Goal: Task Accomplishment & Management: Complete application form

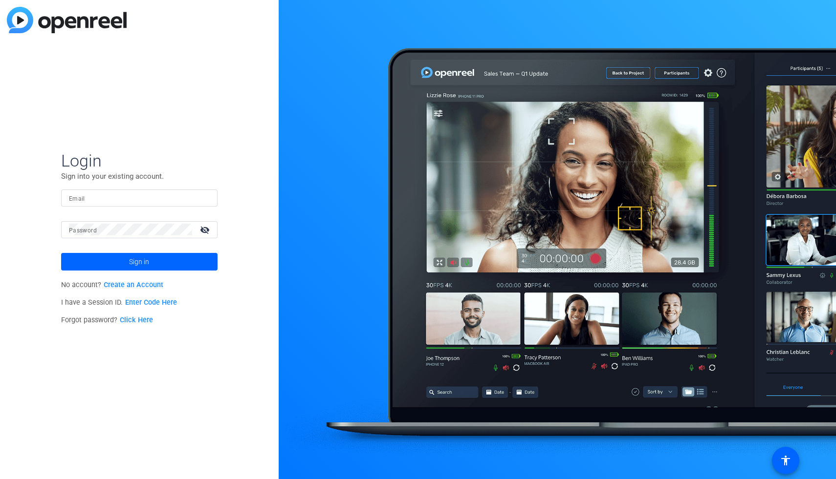
click at [674, 27] on div at bounding box center [557, 239] width 557 height 479
click at [153, 286] on link "Create an Account" at bounding box center [134, 285] width 60 height 8
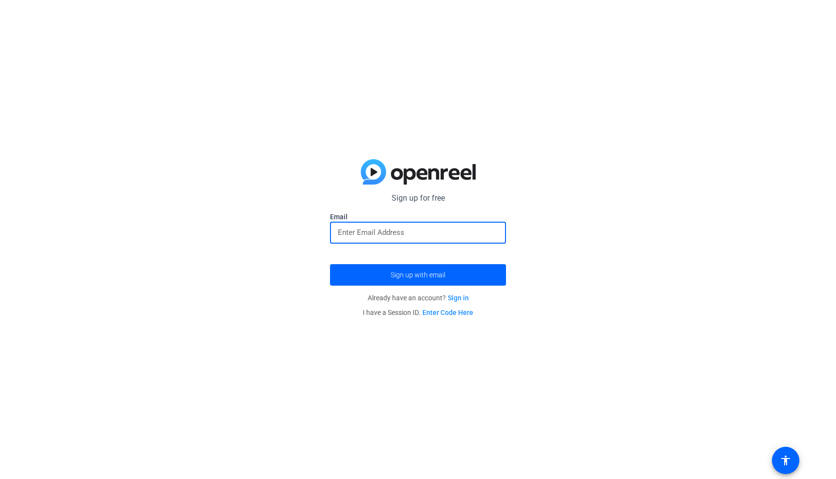
click at [377, 232] on input "email" at bounding box center [418, 233] width 160 height 12
type input "[EMAIL_ADDRESS][DOMAIN_NAME]"
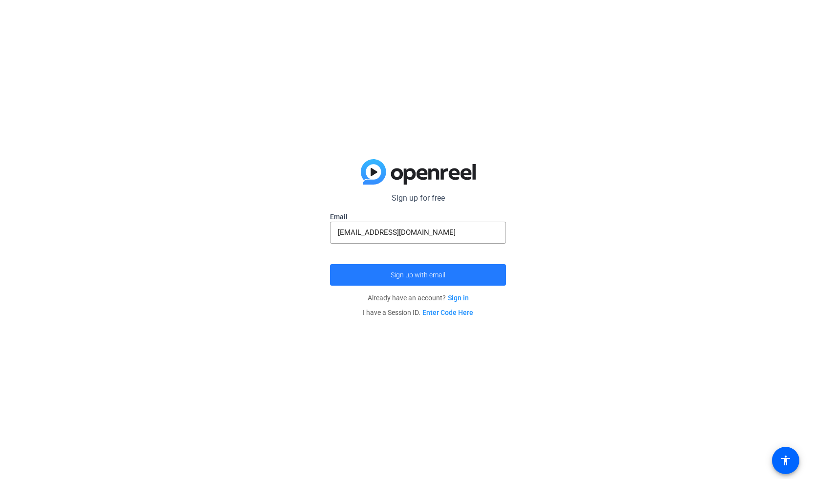
click at [462, 277] on span "submit" at bounding box center [418, 274] width 176 height 23
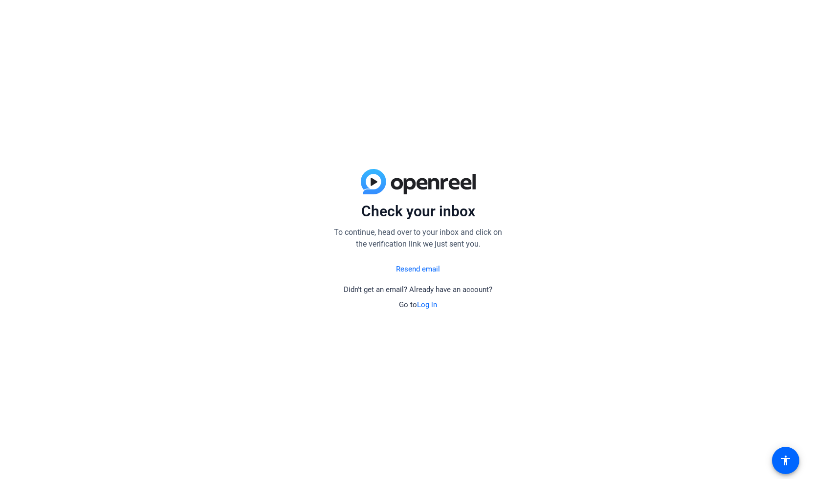
click at [434, 272] on link "Resend email" at bounding box center [418, 269] width 44 height 11
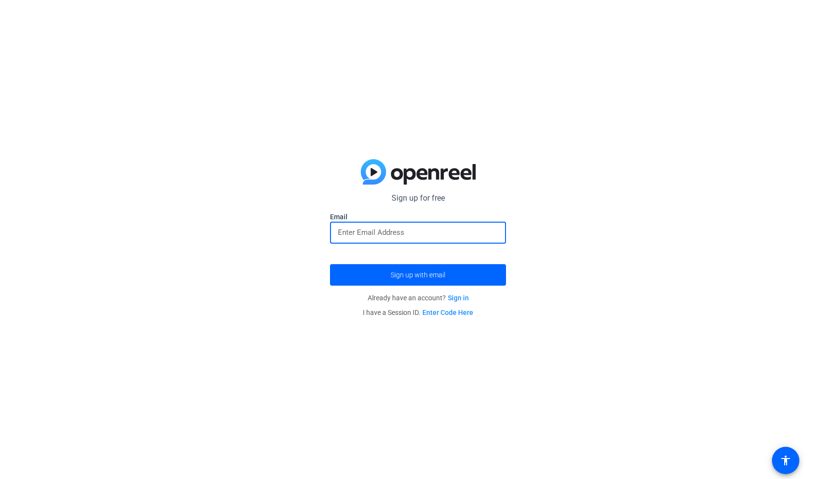
click at [422, 233] on input "email" at bounding box center [418, 233] width 160 height 12
type input "[EMAIL_ADDRESS][DOMAIN_NAME]"
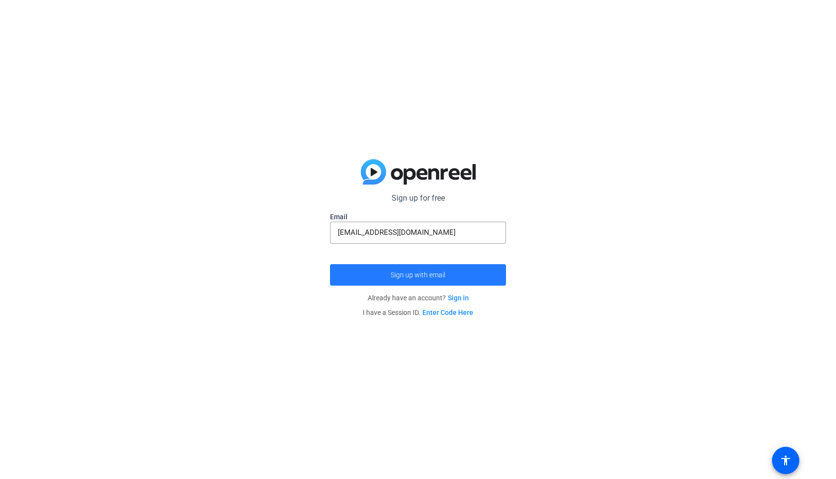
click at [417, 275] on span "Sign up with email" at bounding box center [417, 275] width 55 height 0
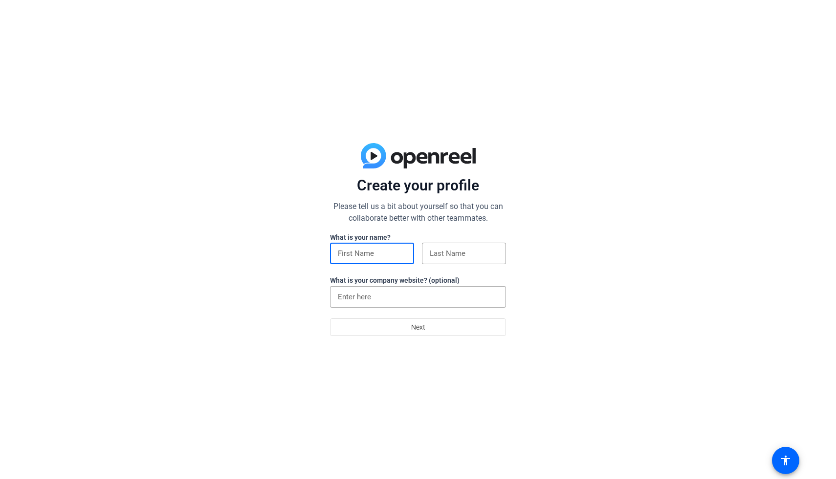
click at [396, 253] on input at bounding box center [372, 254] width 68 height 12
click at [367, 251] on input "[PERSON_NAME]" at bounding box center [372, 254] width 68 height 12
drag, startPoint x: 363, startPoint y: 251, endPoint x: 592, endPoint y: 249, distance: 229.2
click at [592, 249] on div "Create your profile Please tell us a bit about yourself so that you can collabo…" at bounding box center [418, 239] width 836 height 479
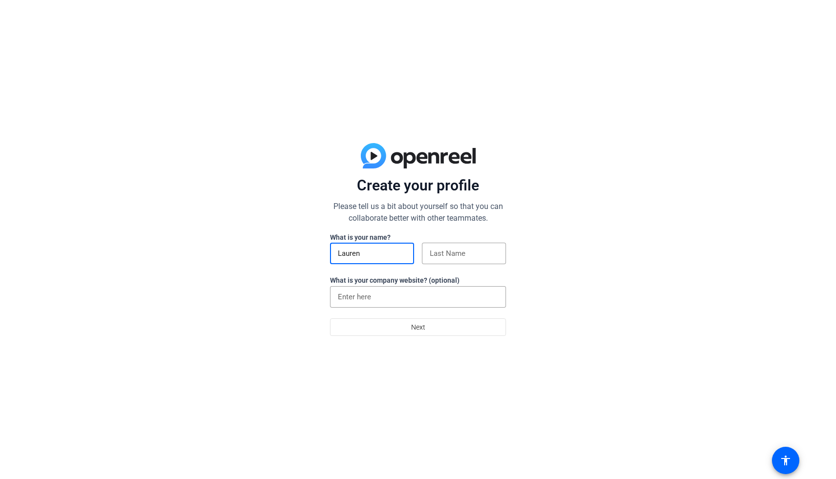
scroll to position [0, 0]
type input "Lauren"
click at [494, 248] on input at bounding box center [464, 254] width 68 height 12
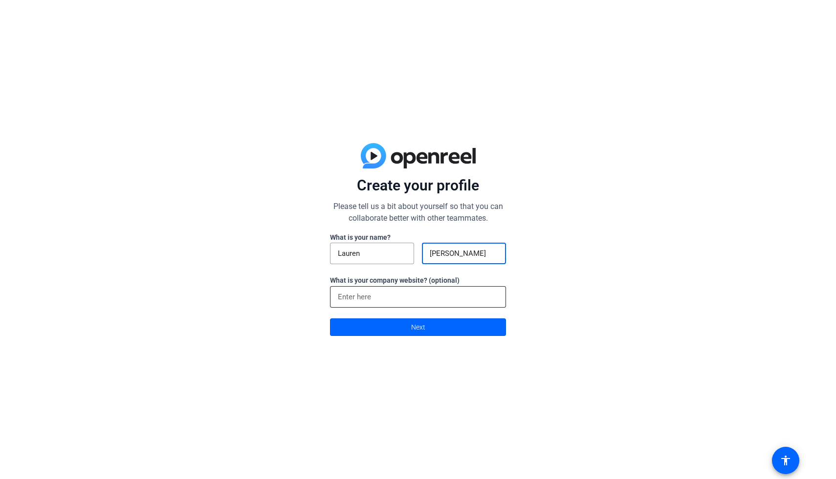
type input "[PERSON_NAME]"
click at [436, 293] on input at bounding box center [418, 297] width 160 height 12
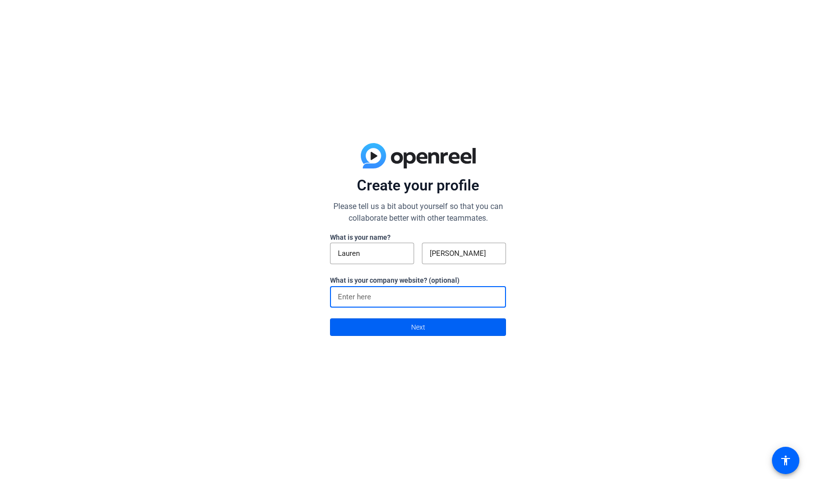
click at [438, 329] on span at bounding box center [417, 327] width 175 height 23
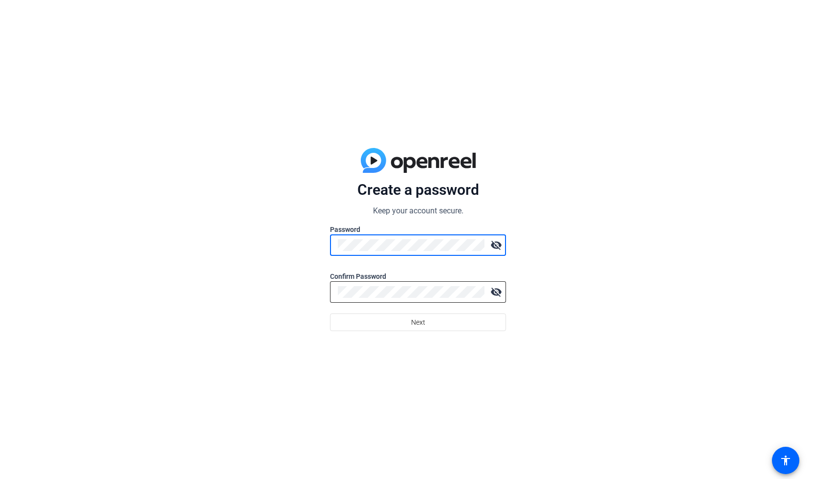
click at [431, 286] on div at bounding box center [411, 292] width 147 height 22
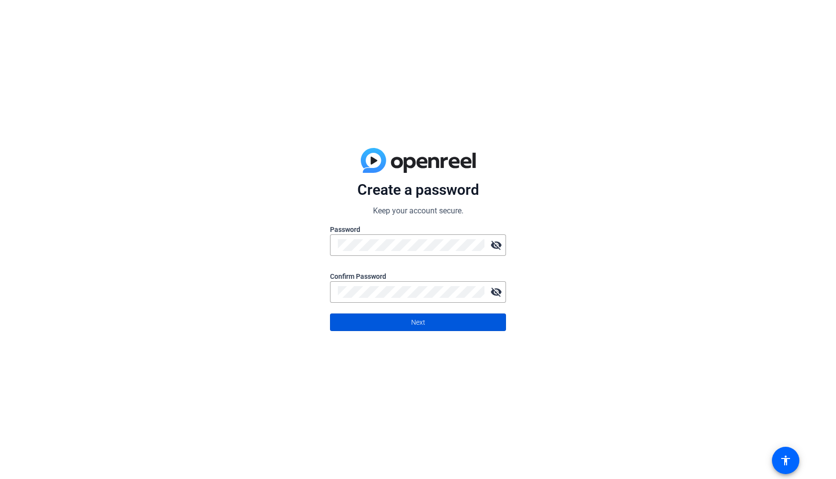
click at [450, 323] on span at bounding box center [417, 322] width 175 height 23
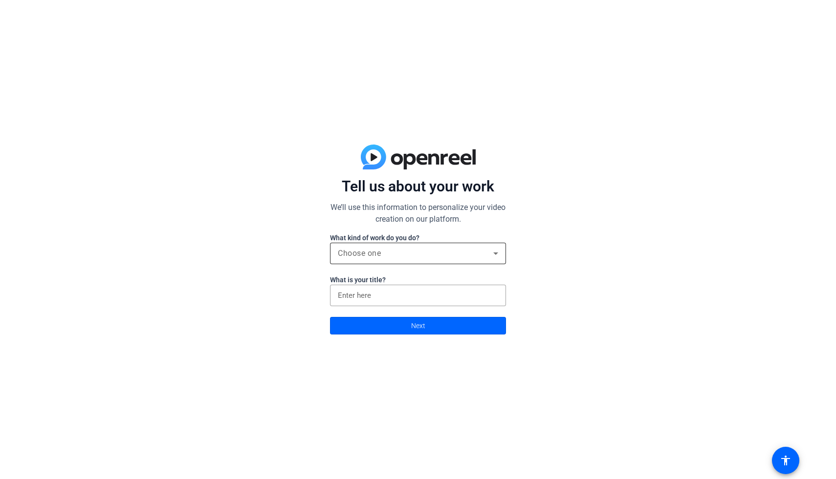
click at [428, 253] on div "Choose one" at bounding box center [415, 254] width 155 height 12
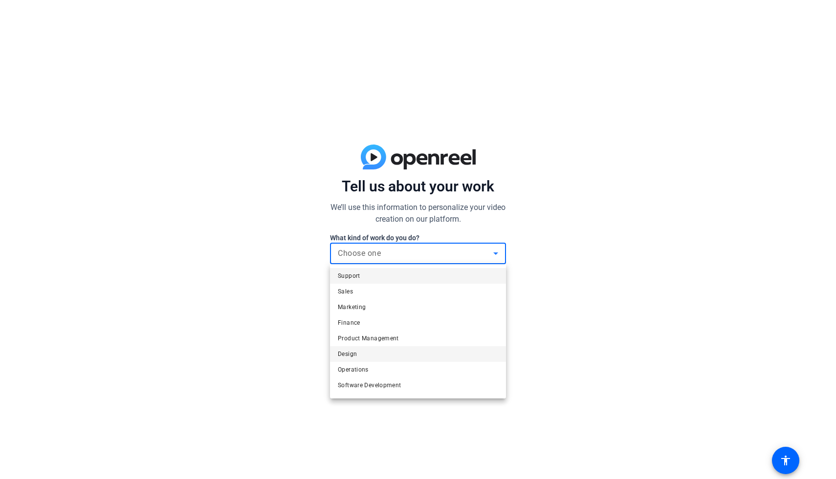
scroll to position [30, 0]
click at [396, 382] on mat-option "Other" at bounding box center [418, 387] width 176 height 16
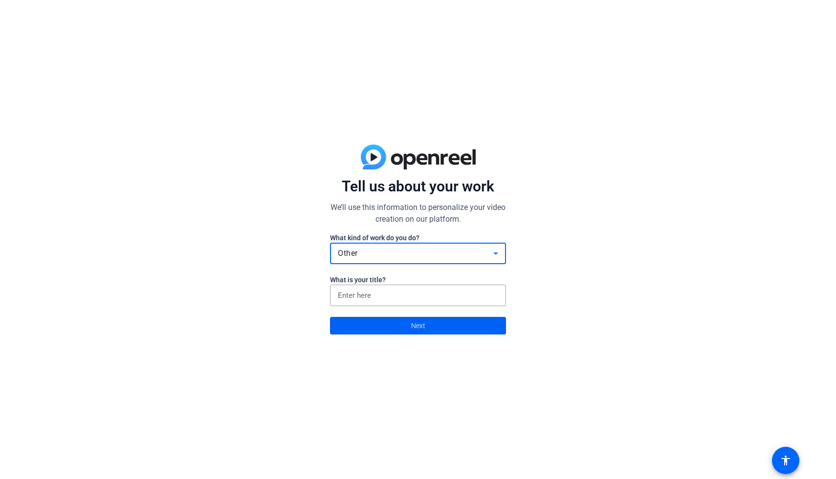
click at [411, 333] on span "Next" at bounding box center [418, 326] width 14 height 19
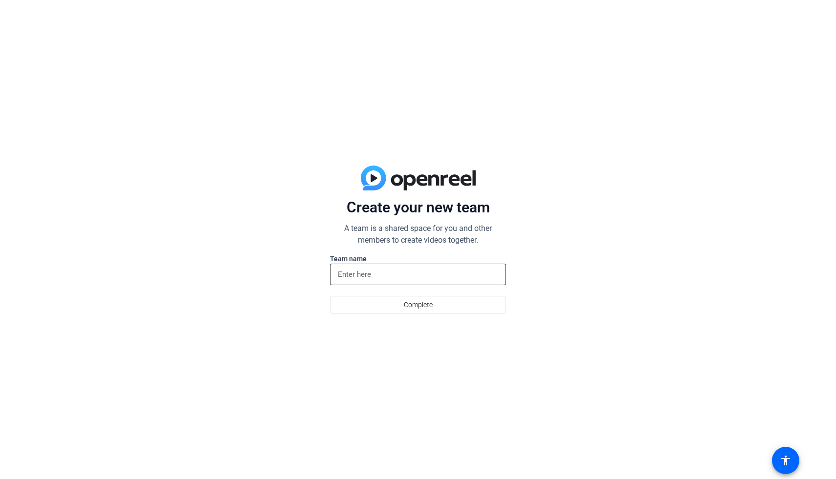
click at [423, 272] on input at bounding box center [418, 275] width 160 height 12
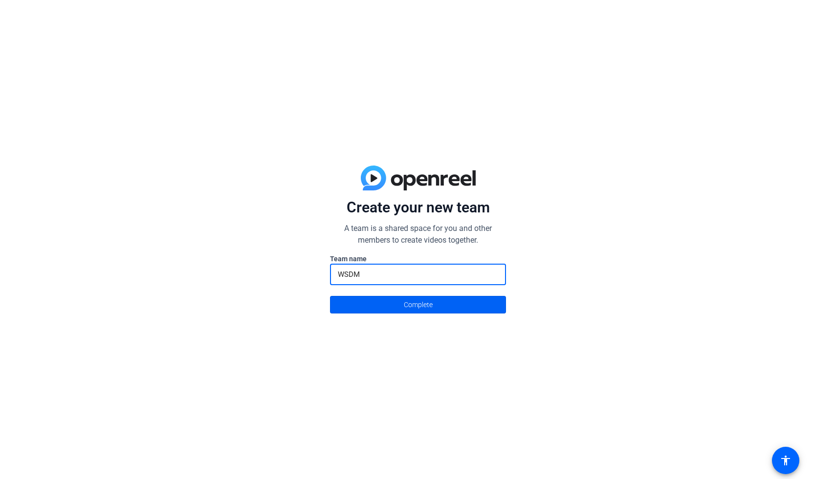
type input "WSDM"
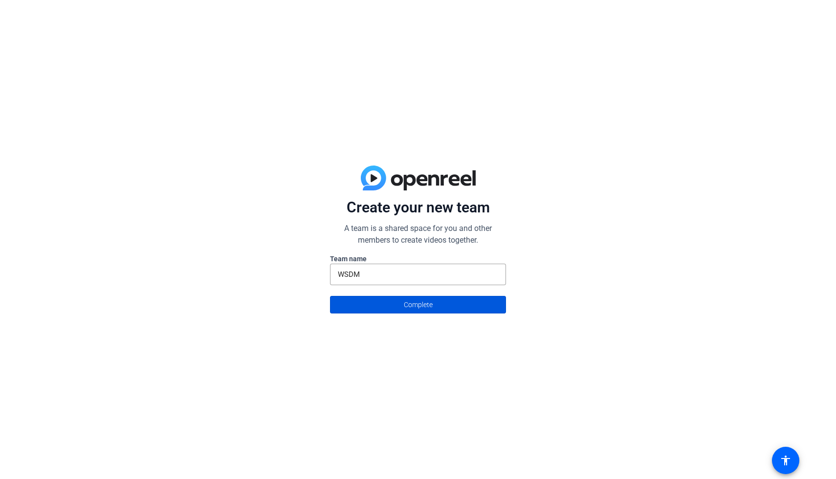
click at [435, 307] on span at bounding box center [417, 304] width 175 height 23
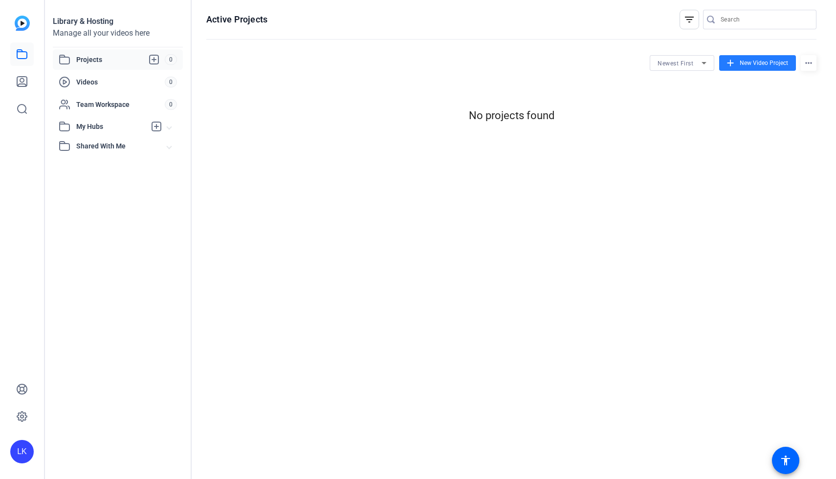
click at [762, 60] on span "New Video Project" at bounding box center [763, 63] width 48 height 9
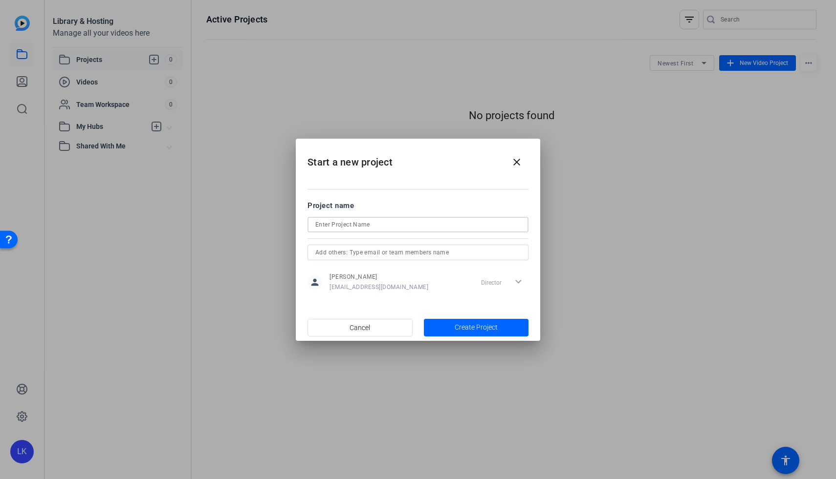
click at [369, 225] on input at bounding box center [417, 225] width 205 height 12
type input "WSDM Commercial"
click at [474, 329] on span "Create Project" at bounding box center [475, 328] width 43 height 10
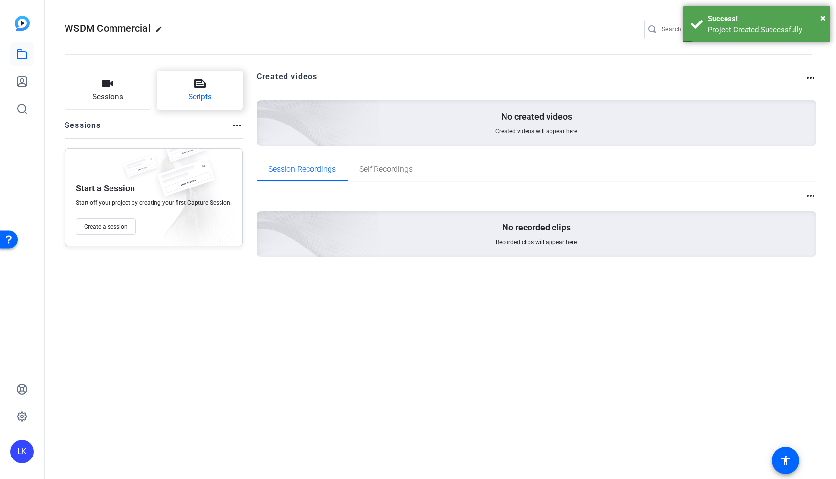
click at [213, 89] on button "Scripts" at bounding box center [200, 90] width 86 height 39
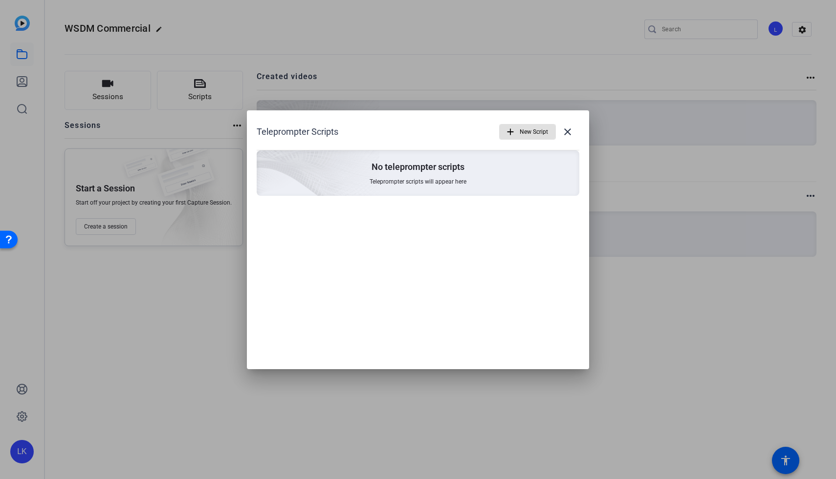
click at [539, 136] on span "New Script" at bounding box center [533, 132] width 28 height 19
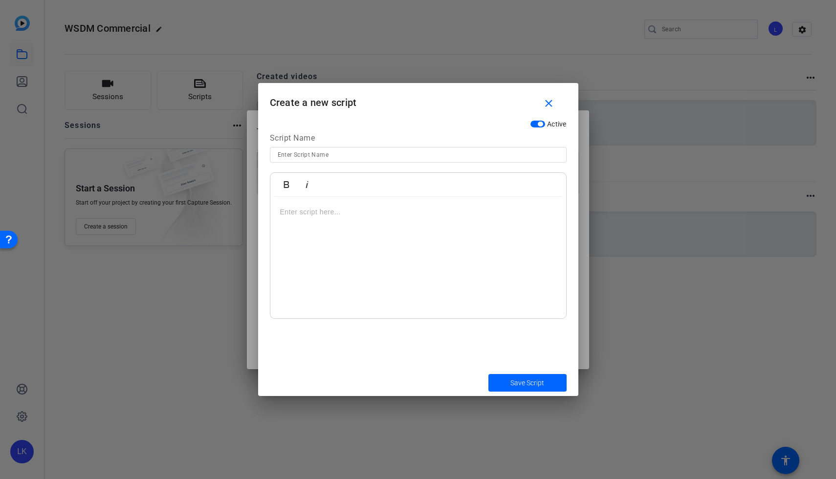
click at [318, 208] on p at bounding box center [418, 212] width 276 height 11
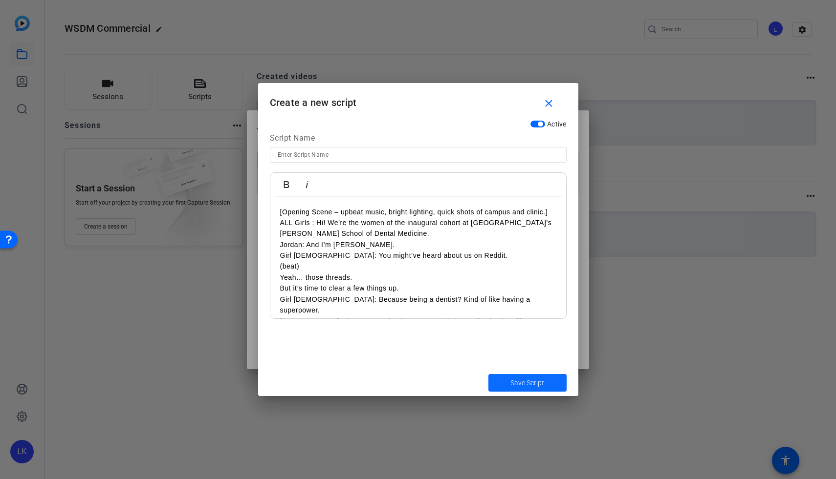
click at [513, 377] on span "submit" at bounding box center [527, 382] width 78 height 23
click at [531, 386] on span "Save Script" at bounding box center [527, 383] width 34 height 10
click at [434, 152] on input at bounding box center [418, 155] width 281 height 12
type input "WSDM Commercial"
click at [518, 389] on span "submit" at bounding box center [527, 382] width 78 height 23
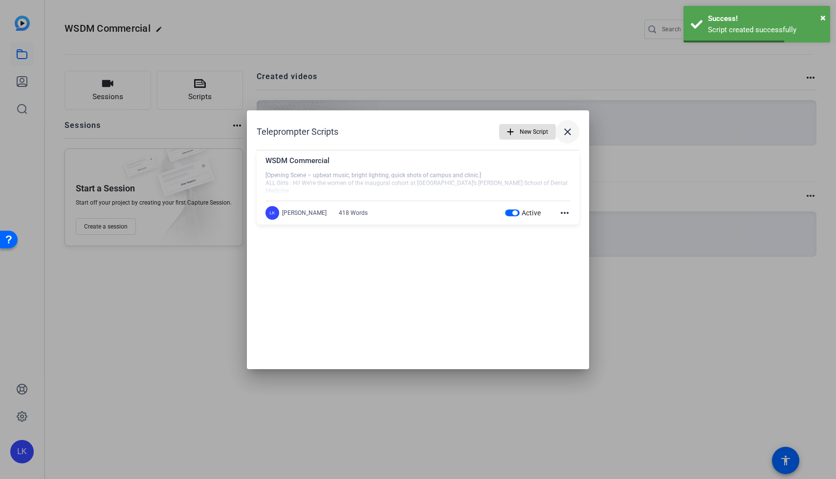
click at [571, 131] on mat-icon "close" at bounding box center [567, 132] width 12 height 12
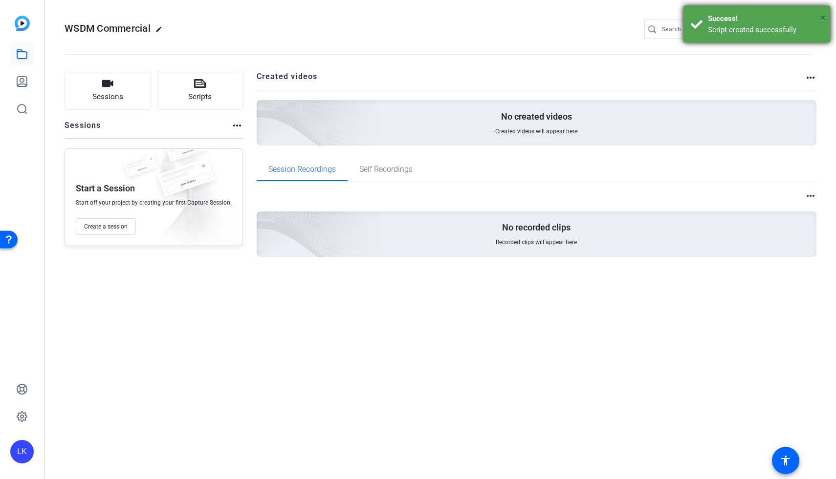
click at [824, 14] on span "×" at bounding box center [822, 18] width 5 height 12
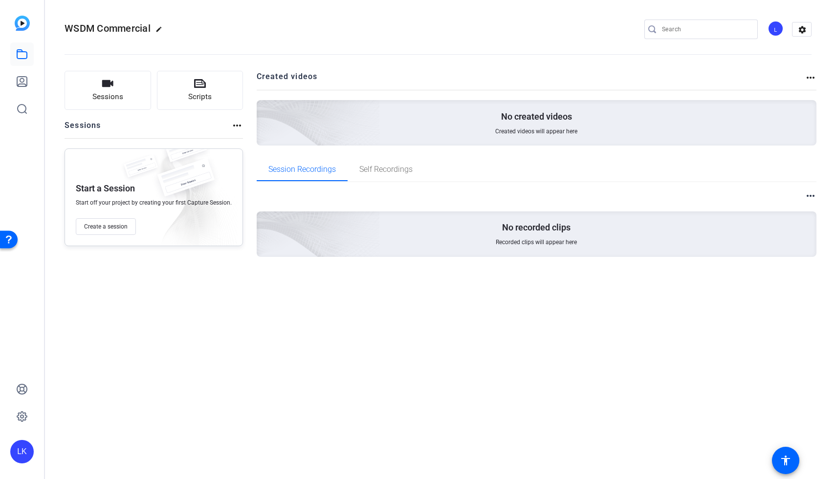
click at [811, 75] on mat-icon "more_horiz" at bounding box center [810, 78] width 12 height 12
click at [807, 186] on div at bounding box center [418, 239] width 836 height 479
click at [811, 195] on mat-icon "more_horiz" at bounding box center [810, 196] width 12 height 12
click at [790, 145] on div at bounding box center [418, 239] width 836 height 479
click at [114, 83] on button "Sessions" at bounding box center [108, 90] width 86 height 39
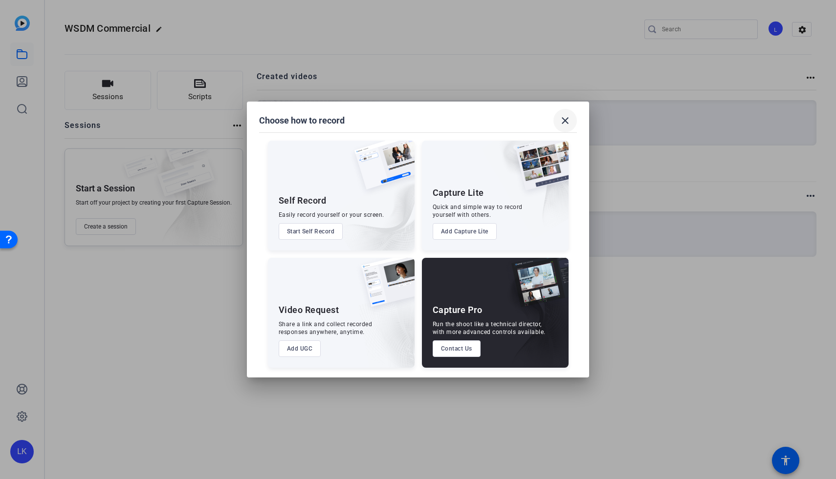
click at [568, 120] on mat-icon "close" at bounding box center [565, 121] width 12 height 12
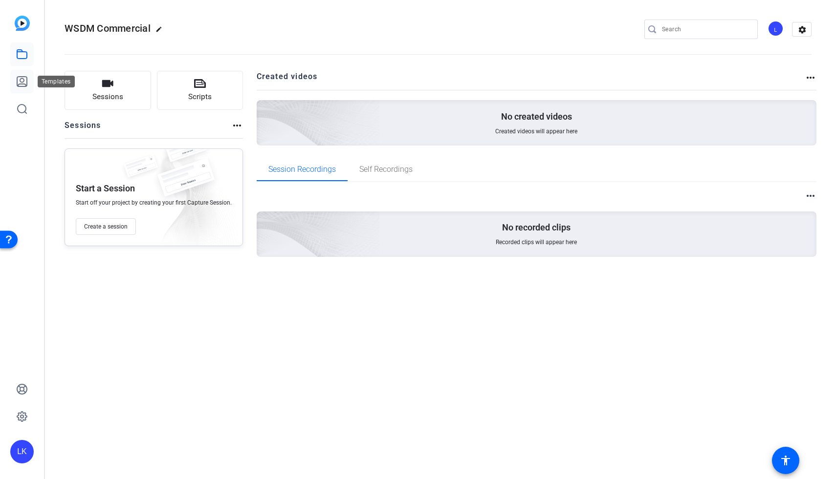
click at [22, 84] on icon at bounding box center [22, 82] width 10 height 10
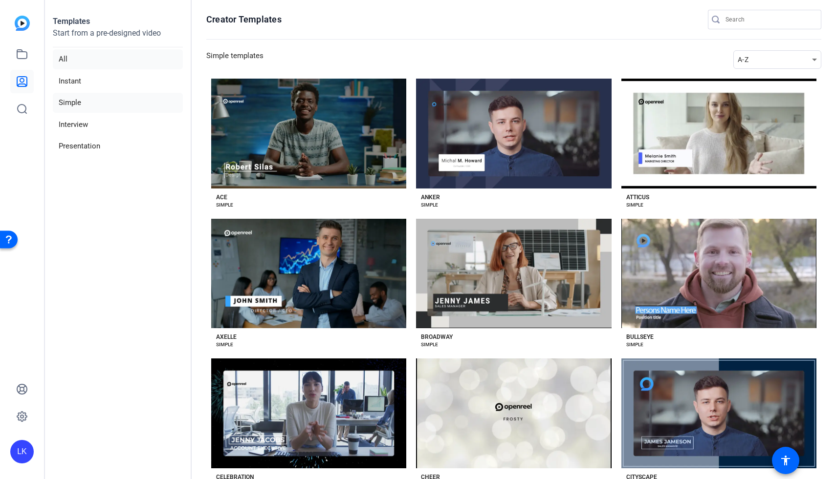
click at [159, 57] on li "All" at bounding box center [118, 59] width 130 height 20
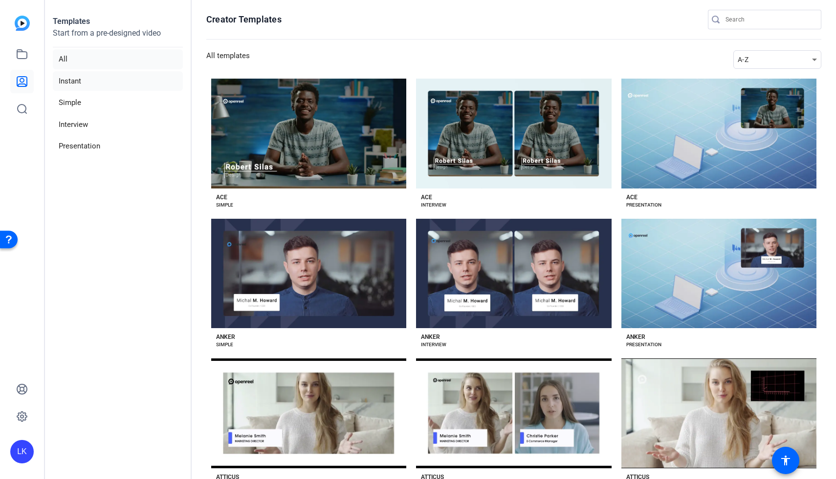
click at [156, 72] on li "Instant" at bounding box center [118, 81] width 130 height 20
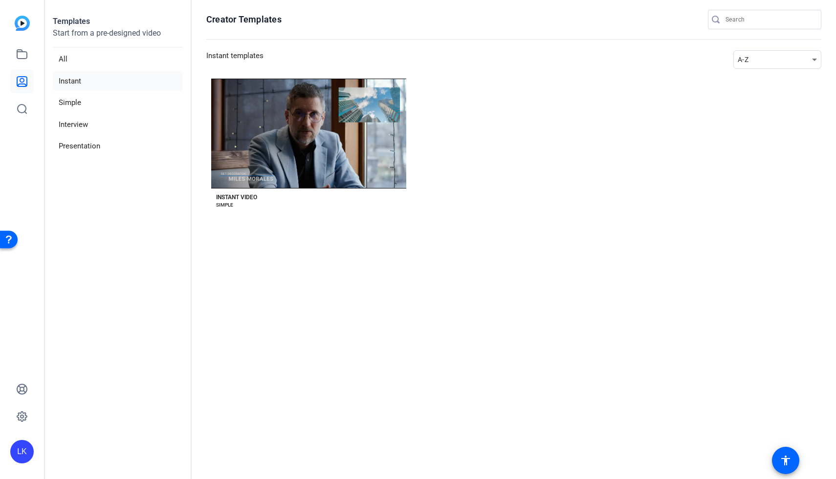
click at [17, 24] on img at bounding box center [22, 23] width 15 height 15
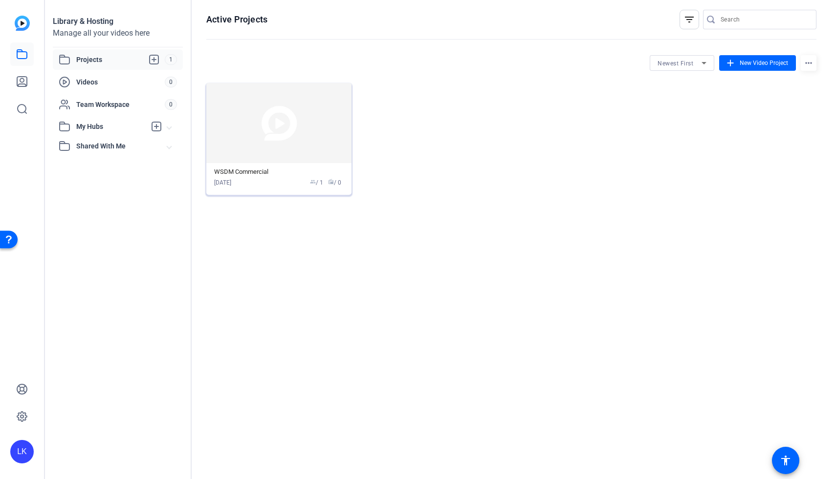
click at [309, 145] on img at bounding box center [278, 123] width 145 height 80
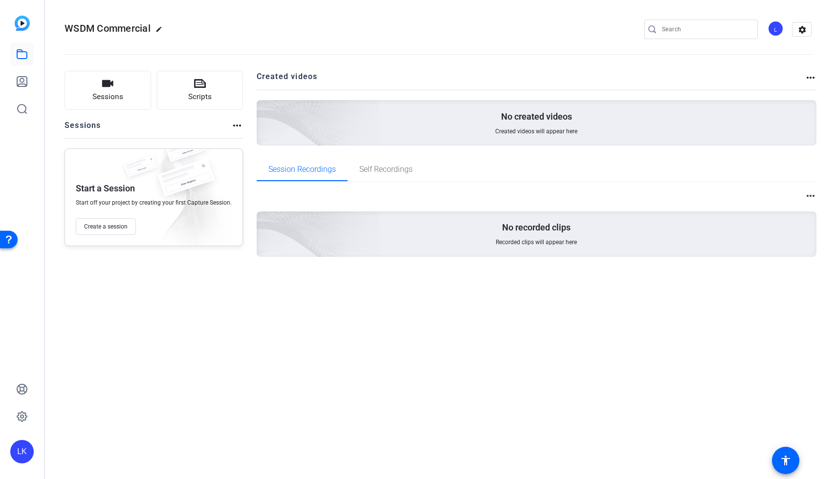
click at [537, 102] on div "No created videos Created videos will appear here" at bounding box center [537, 122] width 560 height 45
